Goal: Obtain resource: Obtain resource

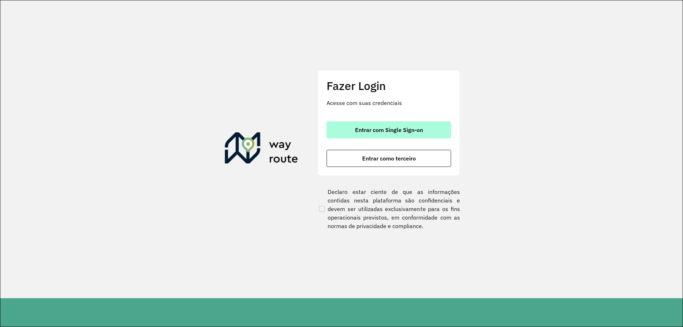
click at [364, 133] on button "Entrar com Single Sign-on" at bounding box center [388, 129] width 124 height 17
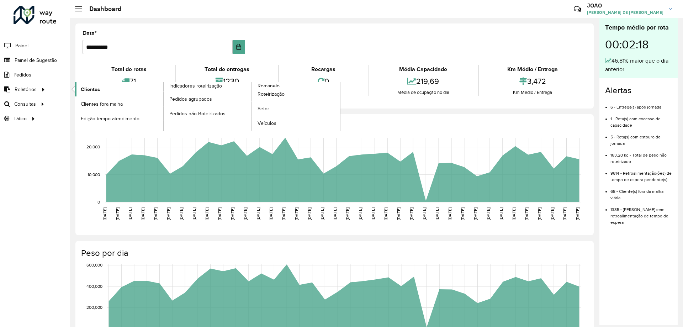
click at [84, 86] on span "Clientes" at bounding box center [90, 89] width 19 height 7
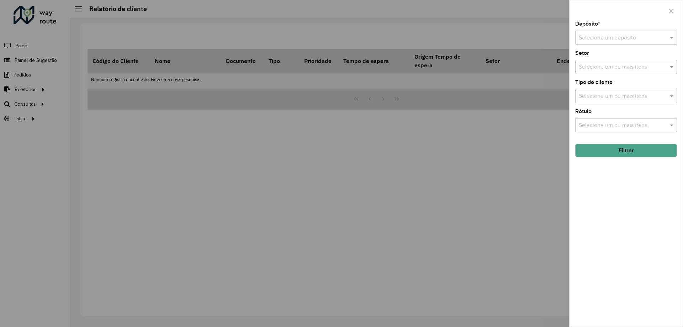
click at [616, 39] on input "text" at bounding box center [619, 38] width 80 height 9
click at [610, 59] on span "CDD Santa Luzia" at bounding box center [599, 58] width 42 height 6
click at [633, 178] on div "Depósito * Selecione um depósito × CDD Santa Luzia × Setor Selecione um ou mais…" at bounding box center [625, 173] width 113 height 305
click at [672, 96] on span at bounding box center [672, 96] width 9 height 9
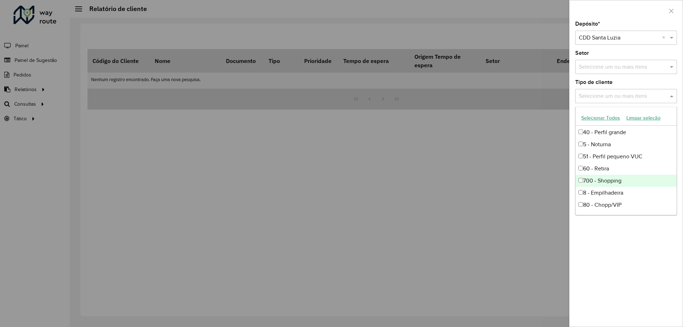
scroll to position [71, 0]
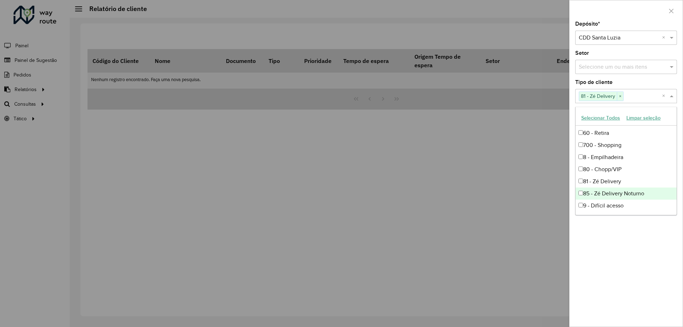
click at [584, 191] on div "85 - Zé Delivery Noturno" at bounding box center [625, 193] width 101 height 12
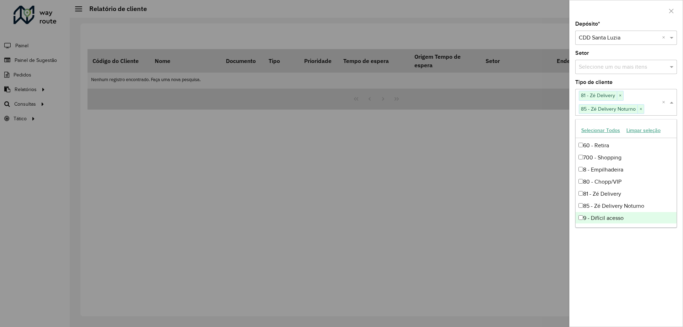
click at [611, 238] on div "Depósito * Selecione um depósito × CDD Santa Luzia × Setor Selecione um ou mais…" at bounding box center [625, 173] width 113 height 305
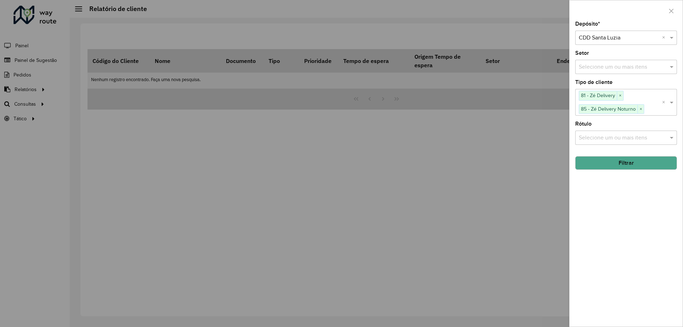
click at [635, 161] on button "Filtrar" at bounding box center [626, 163] width 102 height 14
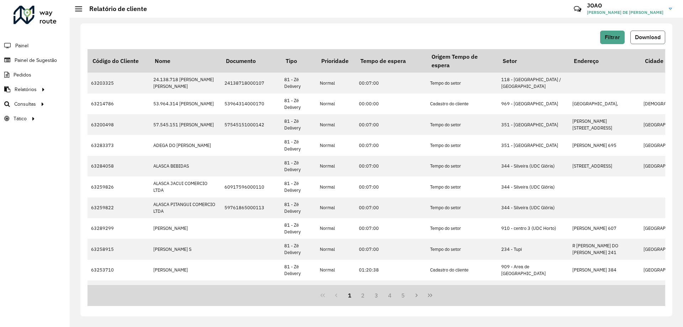
click at [647, 36] on span "Download" at bounding box center [648, 37] width 26 height 6
click at [91, 118] on span "Setores" at bounding box center [89, 118] width 17 height 7
